Goal: Transaction & Acquisition: Purchase product/service

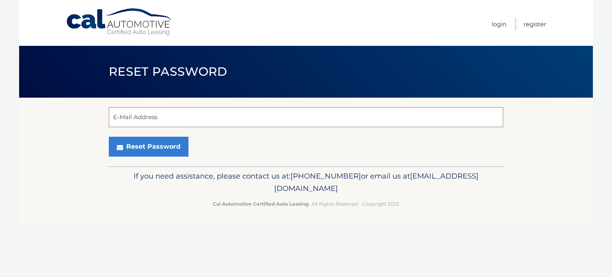
click at [252, 118] on input "E-Mail Address" at bounding box center [306, 117] width 395 height 20
type input "drusso181969@gmail.com"
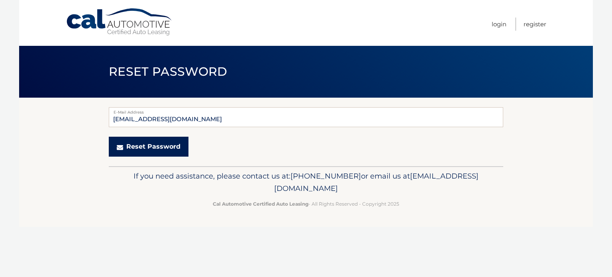
click at [171, 146] on button "Reset Password" at bounding box center [149, 147] width 80 height 20
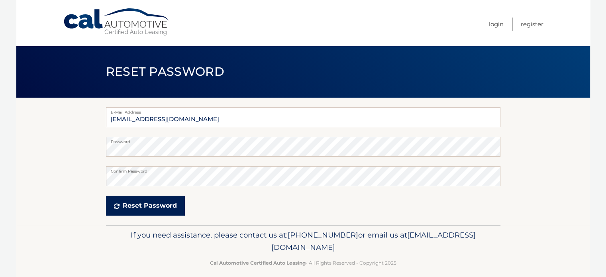
click at [128, 205] on button "Reset Password" at bounding box center [145, 206] width 79 height 20
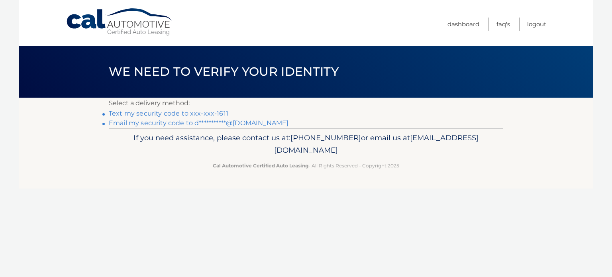
click at [218, 112] on link "Text my security code to xxx-xxx-1611" at bounding box center [169, 114] width 120 height 8
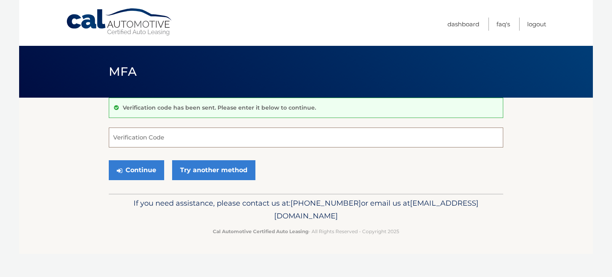
click at [248, 136] on input "Verification Code" at bounding box center [306, 138] width 395 height 20
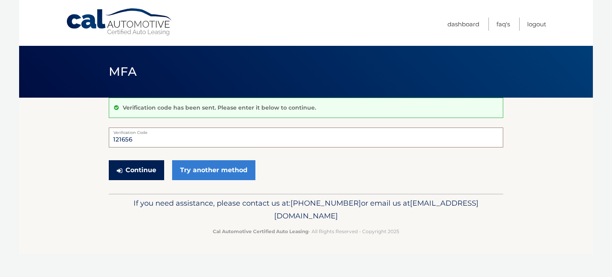
type input "121656"
click at [141, 168] on button "Continue" at bounding box center [136, 170] width 55 height 20
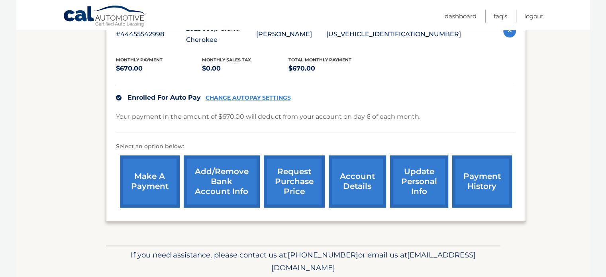
scroll to position [159, 0]
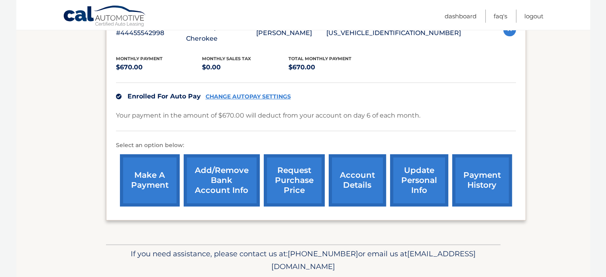
click at [152, 177] on link "make a payment" at bounding box center [150, 180] width 60 height 52
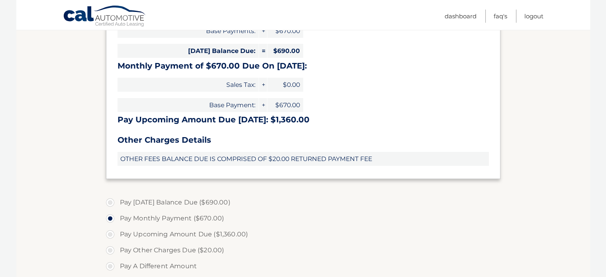
scroll to position [199, 0]
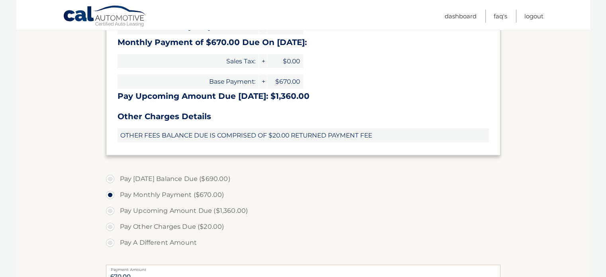
click at [108, 179] on label "Pay [DATE] Balance Due ($690.00)" at bounding box center [303, 179] width 395 height 16
click at [109, 179] on input "Pay [DATE] Balance Due ($690.00)" at bounding box center [113, 177] width 8 height 13
radio input "true"
type input "690.00"
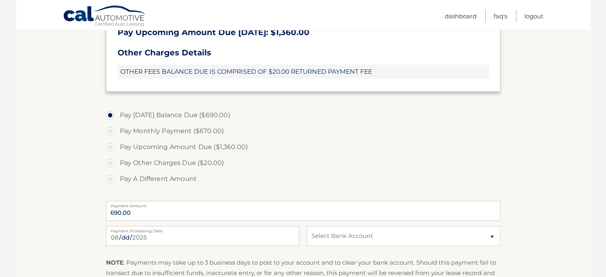
scroll to position [279, 0]
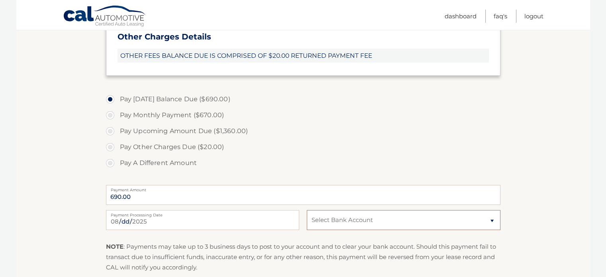
click at [356, 218] on select "Select Bank Account Checking JPMORGAN CHASE BANK, NA *****[STREET_ADDRESS] ****…" at bounding box center [403, 220] width 193 height 20
select select "MjdmNDQ2ZjktOTJjMi00NmE2LWJiYzQtMDFjZGViOTkwOTU5"
click at [307, 210] on select "Select Bank Account Checking JPMORGAN CHASE BANK, NA *****[STREET_ADDRESS] ****…" at bounding box center [403, 220] width 193 height 20
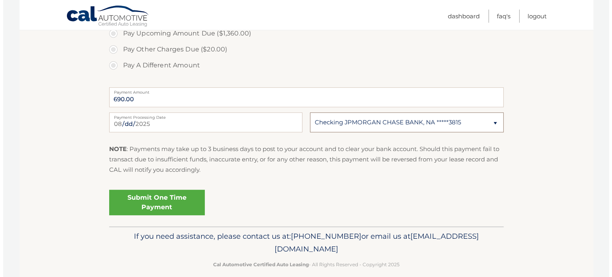
scroll to position [386, 0]
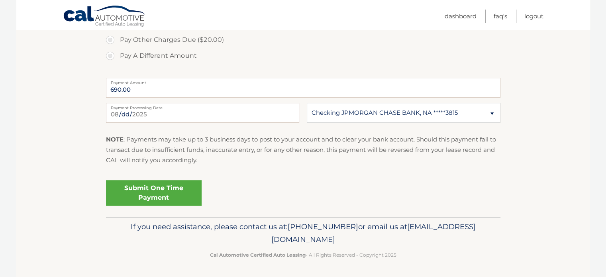
click at [177, 197] on link "Submit One Time Payment" at bounding box center [154, 193] width 96 height 26
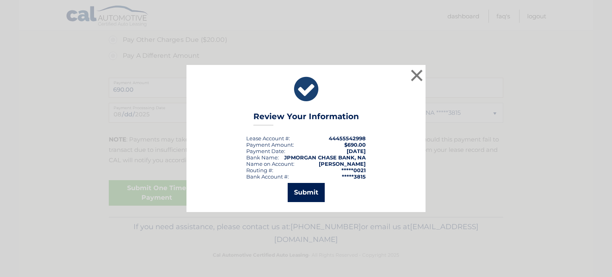
click at [311, 192] on button "Submit" at bounding box center [306, 192] width 37 height 19
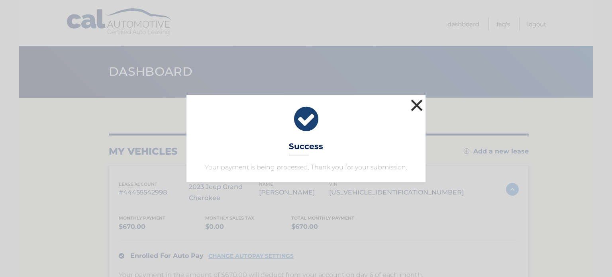
click at [418, 103] on button "×" at bounding box center [417, 105] width 16 height 16
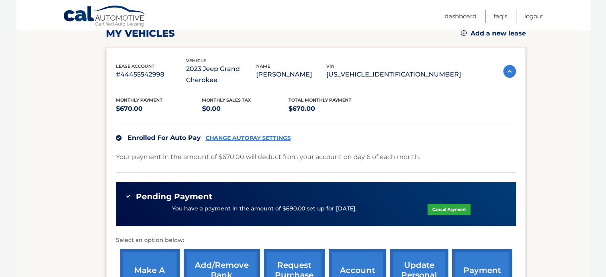
scroll to position [120, 0]
